Goal: Transaction & Acquisition: Purchase product/service

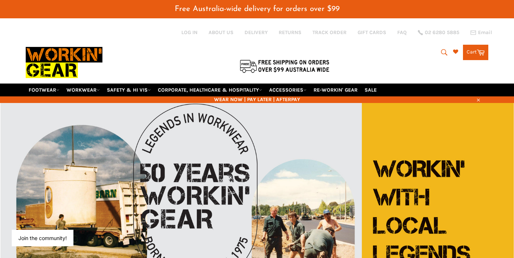
click at [441, 49] on icon "submit" at bounding box center [444, 52] width 6 height 6
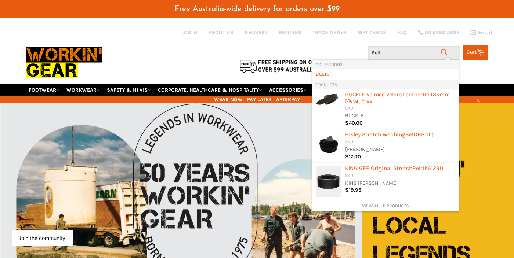
type input "Belts"
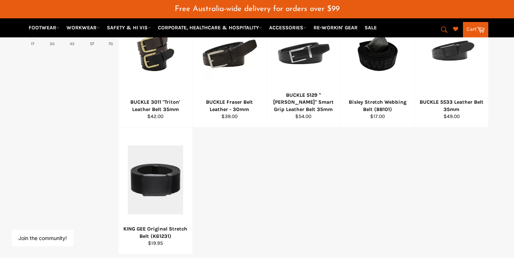
scroll to position [292, 0]
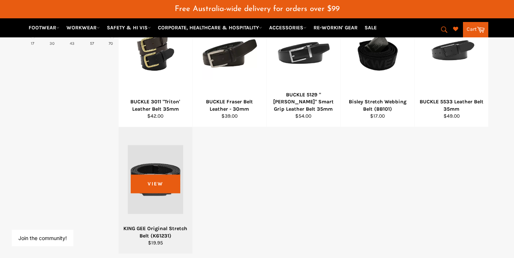
click at [155, 175] on div at bounding box center [155, 179] width 55 height 86
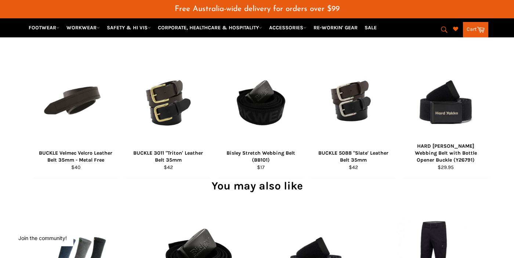
scroll to position [454, 0]
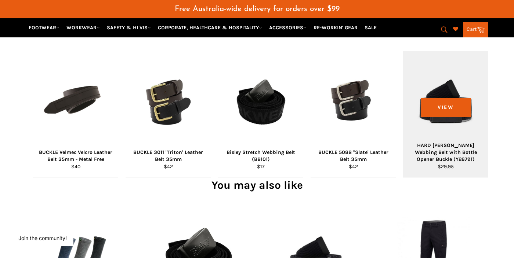
click at [450, 109] on img at bounding box center [446, 103] width 58 height 86
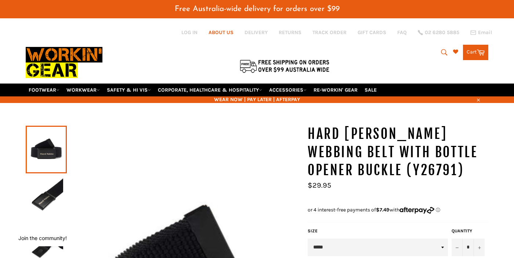
click at [221, 32] on link "ABOUT US" at bounding box center [220, 32] width 25 height 7
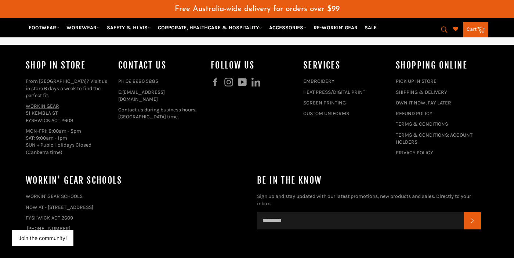
scroll to position [497, 0]
